Goal: Obtain resource: Download file/media

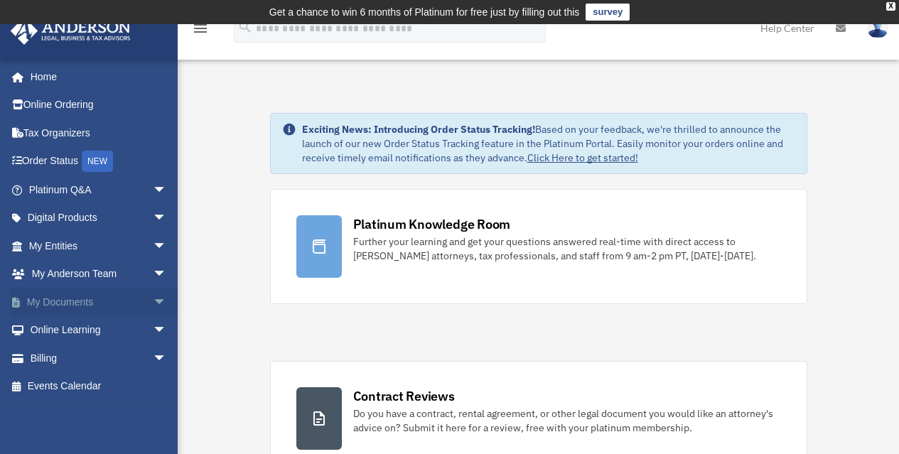
click at [79, 296] on link "My Documents arrow_drop_down" at bounding box center [99, 302] width 178 height 28
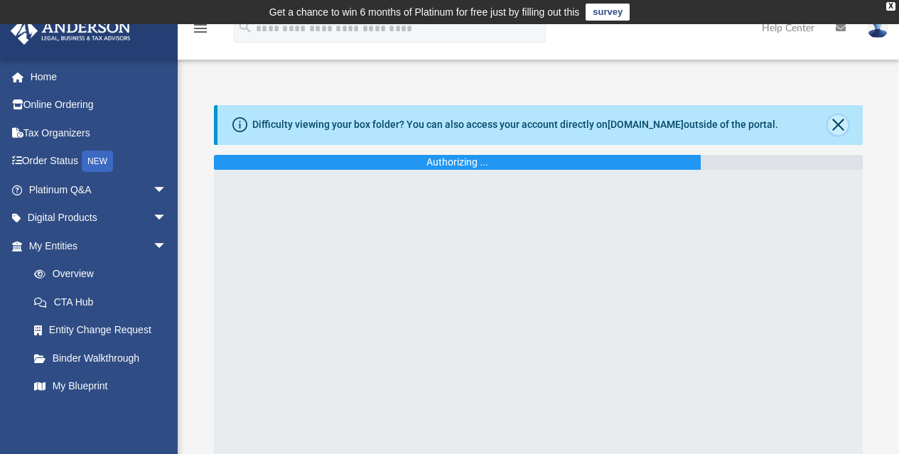
click at [840, 124] on button "Close" at bounding box center [838, 125] width 20 height 20
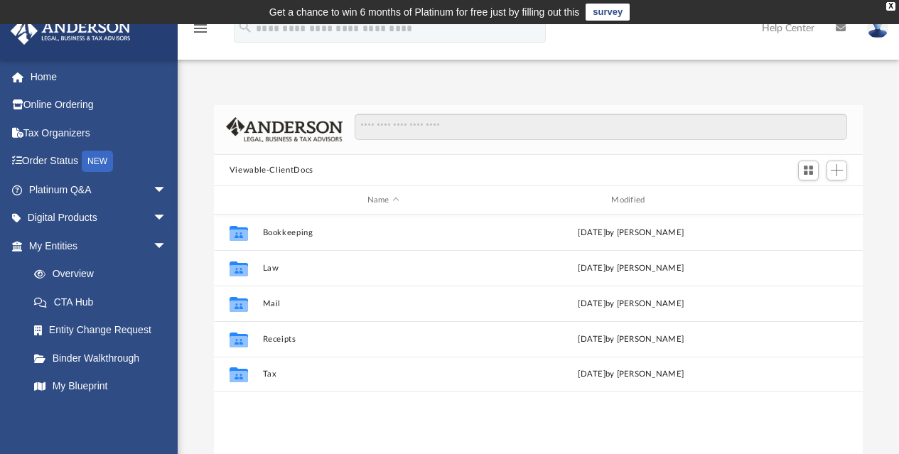
scroll to position [312, 638]
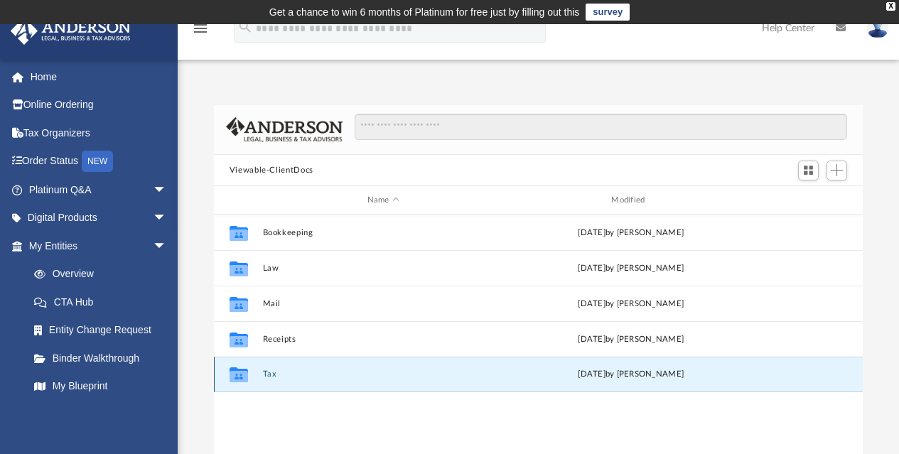
click at [271, 376] on button "Tax" at bounding box center [383, 374] width 242 height 9
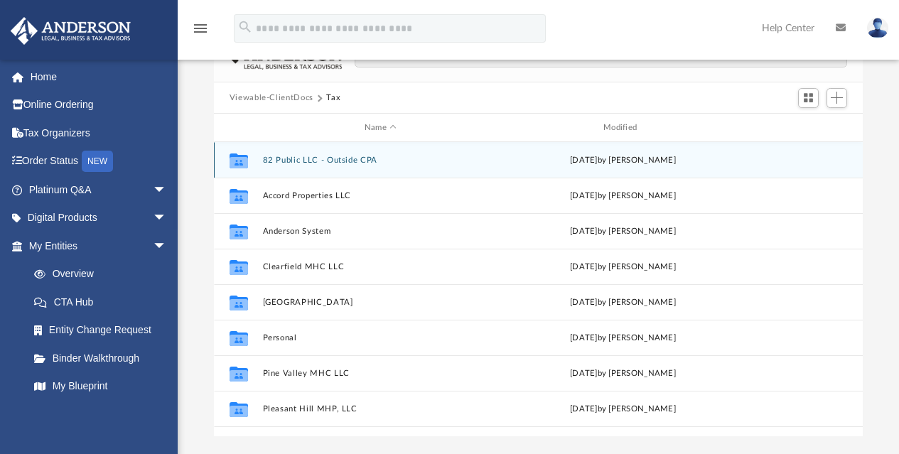
scroll to position [71, 0]
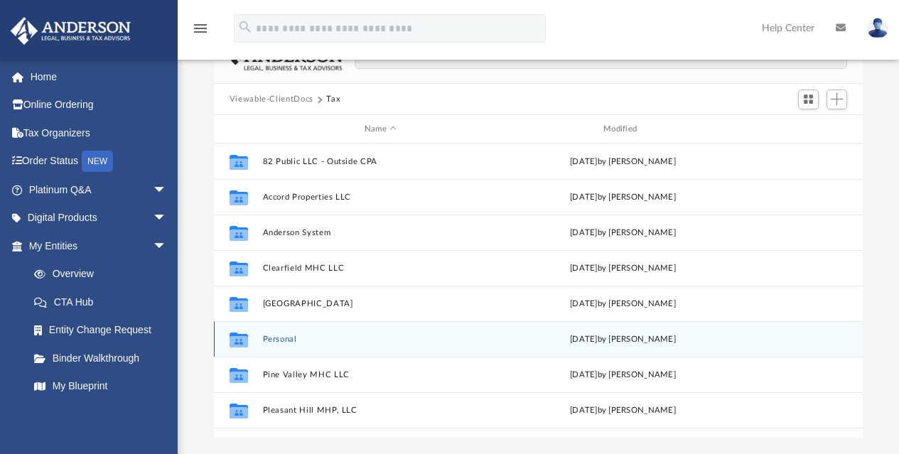
click at [276, 337] on button "Personal" at bounding box center [380, 339] width 236 height 9
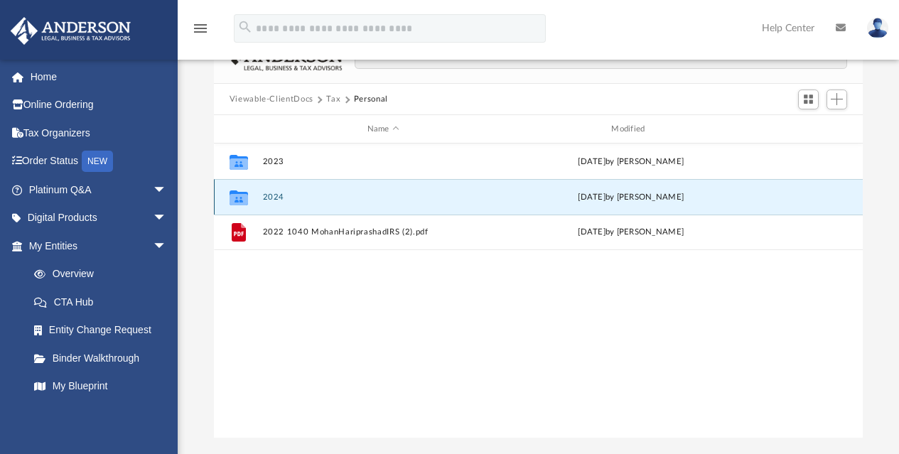
click at [286, 195] on button "2024" at bounding box center [383, 197] width 242 height 9
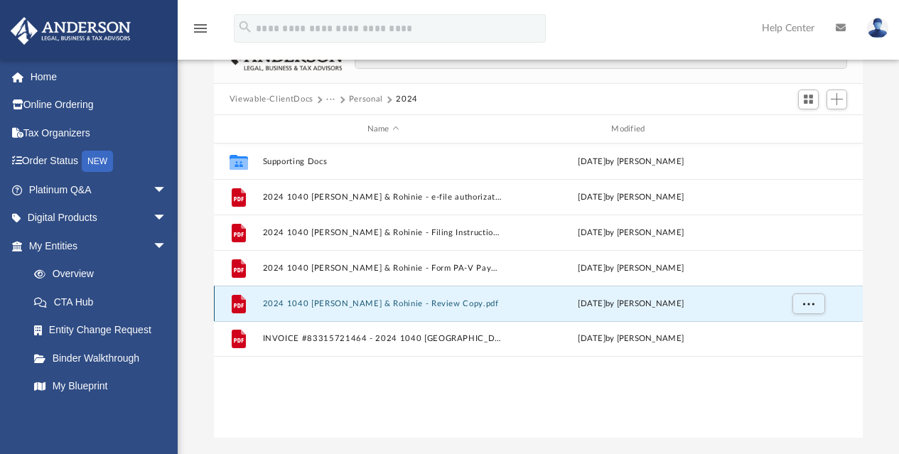
click at [293, 304] on button "2024 1040 [PERSON_NAME] & Rohinie - Review Copy.pdf" at bounding box center [383, 303] width 242 height 9
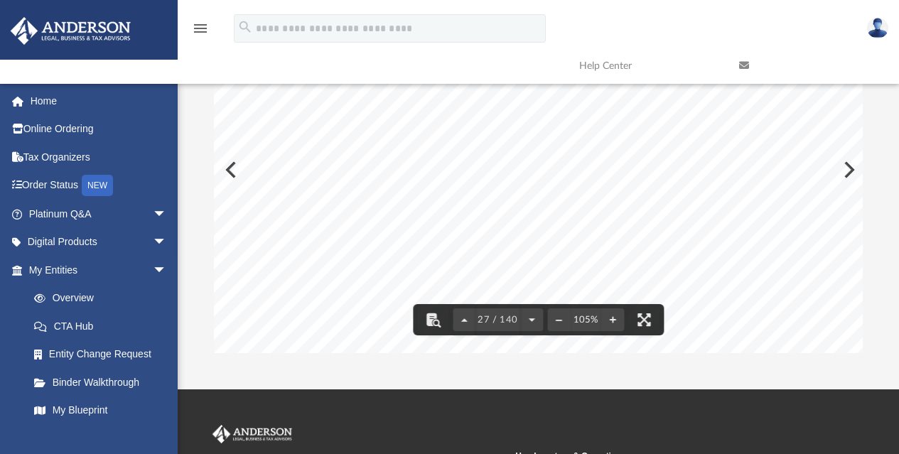
scroll to position [20068, 0]
click at [563, 322] on button "File preview" at bounding box center [558, 319] width 23 height 31
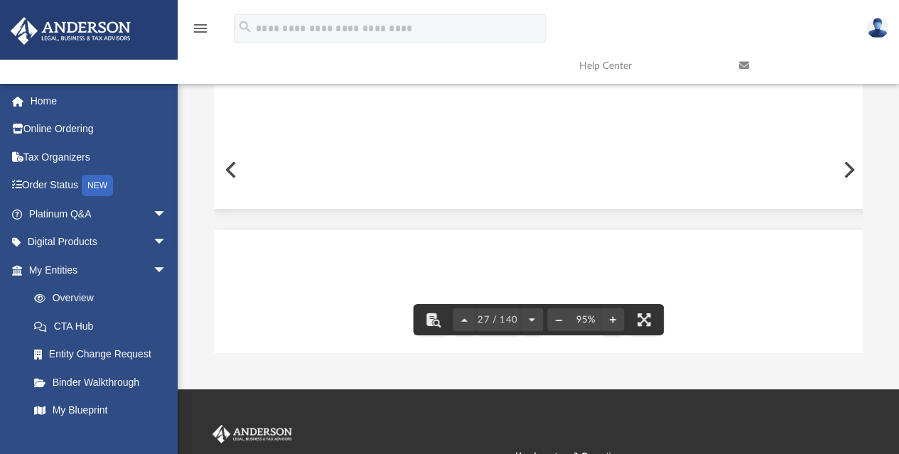
scroll to position [18219, 0]
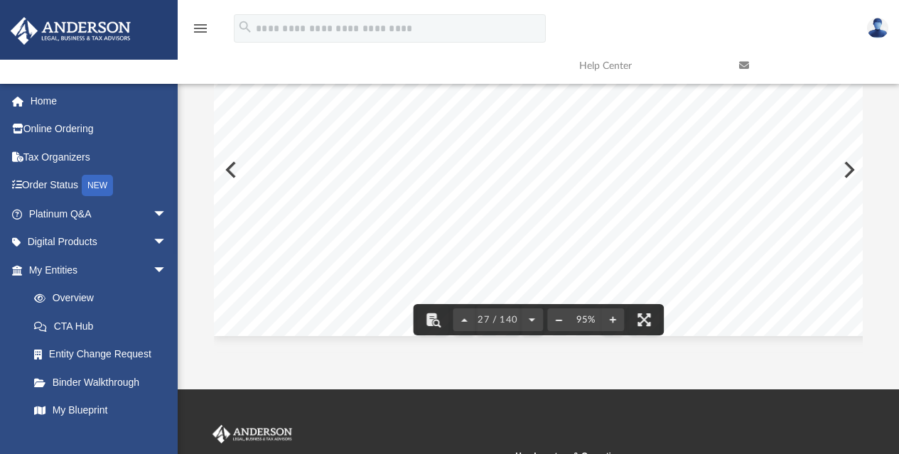
click at [563, 322] on button "File preview" at bounding box center [558, 319] width 23 height 31
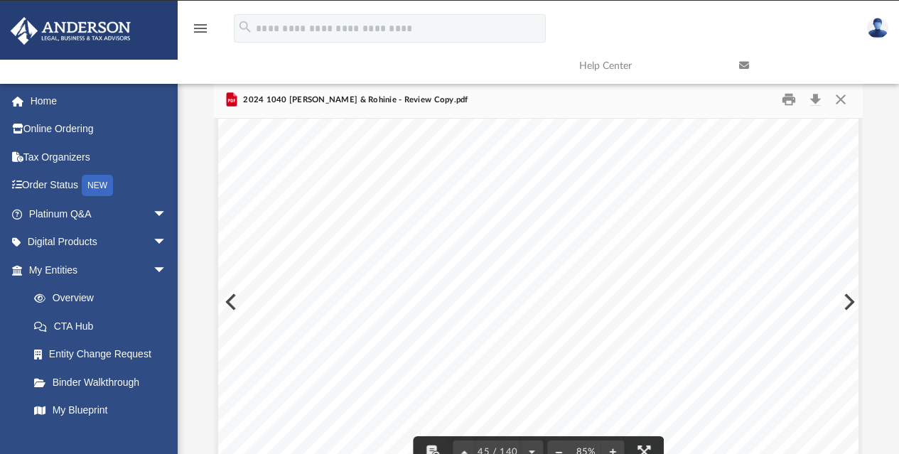
scroll to position [26383, 0]
